Goal: Task Accomplishment & Management: Manage account settings

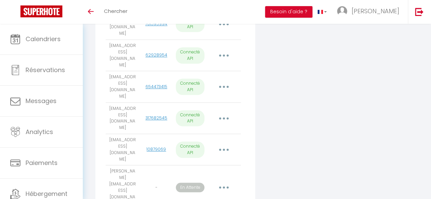
scroll to position [256, 0]
click at [225, 180] on button "button" at bounding box center [224, 186] width 18 height 13
click at [283, 132] on div "Connecter un compte Vrbo" at bounding box center [311, 34] width 109 height 385
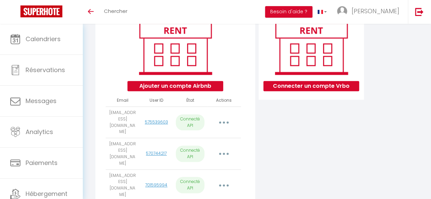
scroll to position [0, 0]
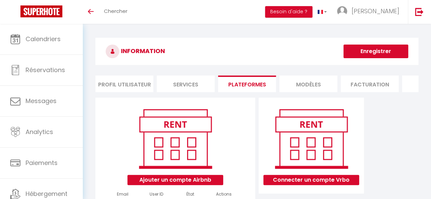
click at [294, 83] on li "MODÈLES" at bounding box center [308, 84] width 58 height 17
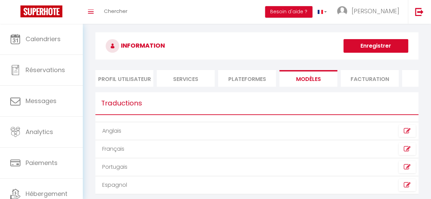
scroll to position [5, 0]
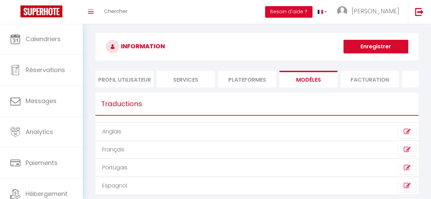
click at [260, 80] on li "Plateformes" at bounding box center [247, 79] width 58 height 17
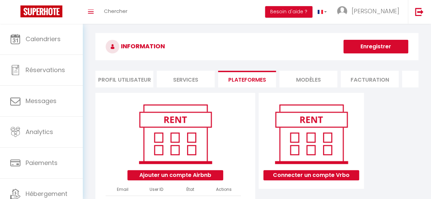
click at [376, 75] on li "Facturation" at bounding box center [369, 79] width 58 height 17
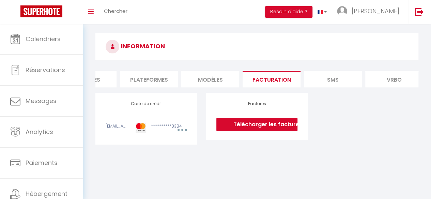
scroll to position [0, 99]
click at [333, 75] on li "SMS" at bounding box center [332, 79] width 58 height 17
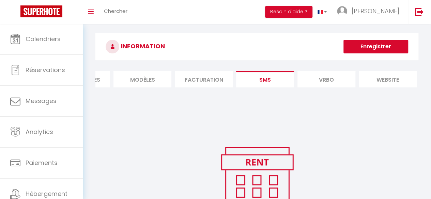
scroll to position [0, 166]
click at [333, 75] on li "Vrbo" at bounding box center [326, 79] width 58 height 17
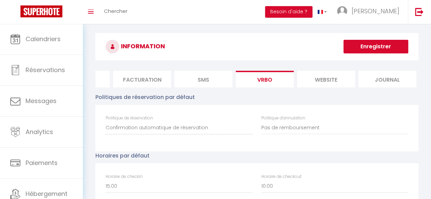
scroll to position [0, 229]
click at [333, 75] on li "website" at bounding box center [325, 79] width 58 height 17
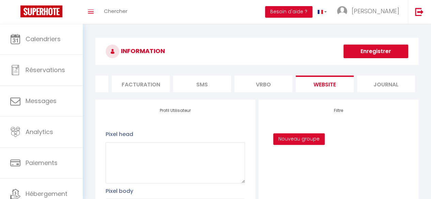
click at [388, 81] on li "Journal" at bounding box center [386, 84] width 58 height 17
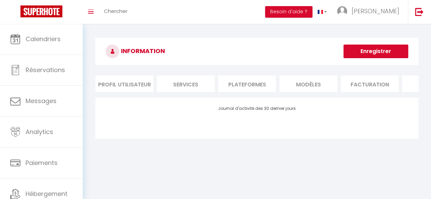
click at [298, 81] on li "MODÈLES" at bounding box center [308, 84] width 58 height 17
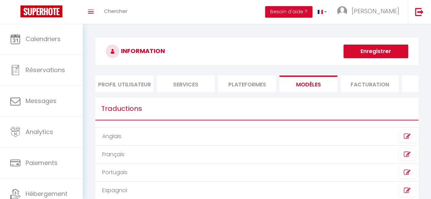
click at [252, 81] on li "Plateformes" at bounding box center [247, 84] width 58 height 17
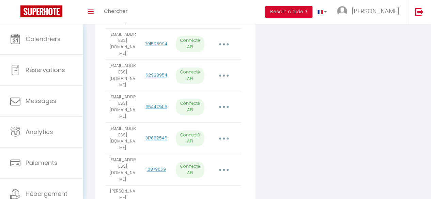
scroll to position [235, 0]
click at [270, 80] on div "Connecter un compte Vrbo" at bounding box center [311, 55] width 109 height 385
